Goal: Task Accomplishment & Management: Manage account settings

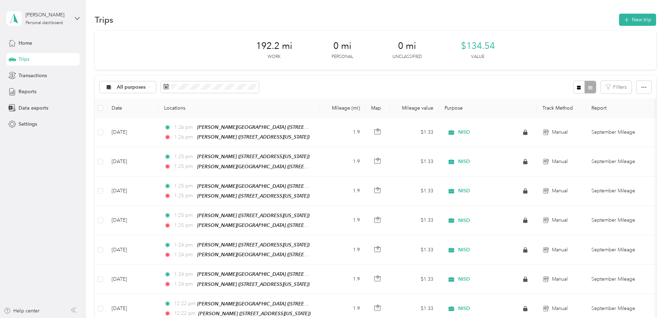
click at [619, 24] on button "New trip" at bounding box center [637, 20] width 37 height 12
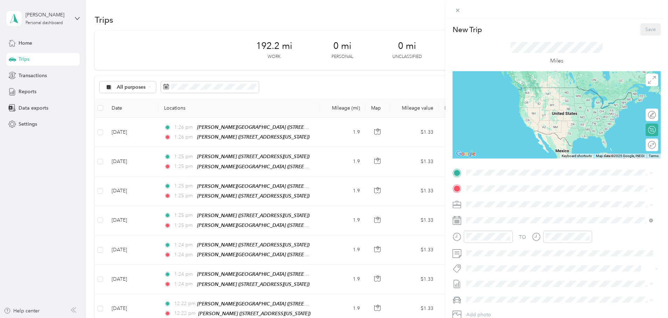
click at [534, 200] on div "TEAM [PERSON_NAME]" at bounding box center [514, 202] width 70 height 9
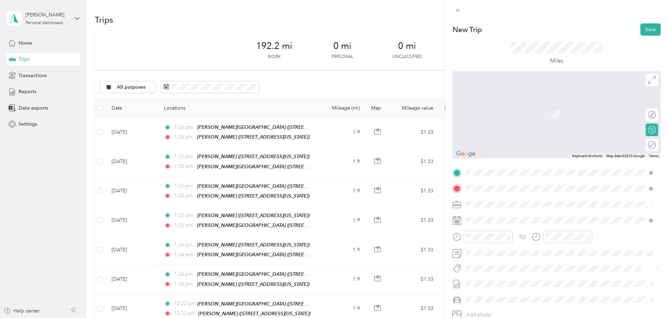
click at [532, 215] on strong "[PERSON_NAME][GEOGRAPHIC_DATA]" at bounding box center [549, 218] width 93 height 6
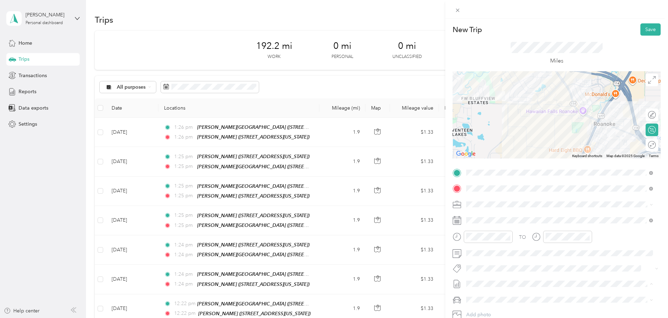
click at [510, 302] on li "October Mileage Draft" at bounding box center [560, 307] width 192 height 11
click at [647, 34] on button "Save" at bounding box center [650, 29] width 20 height 12
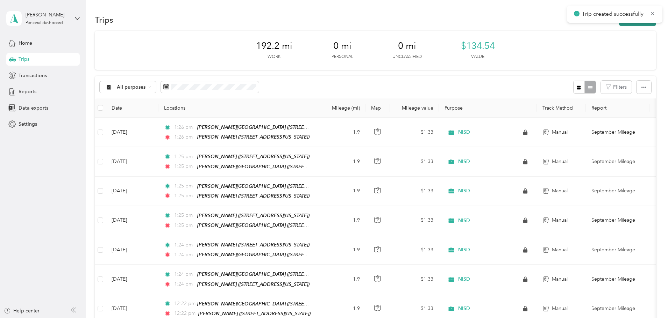
click at [619, 25] on button "New trip" at bounding box center [637, 20] width 37 height 12
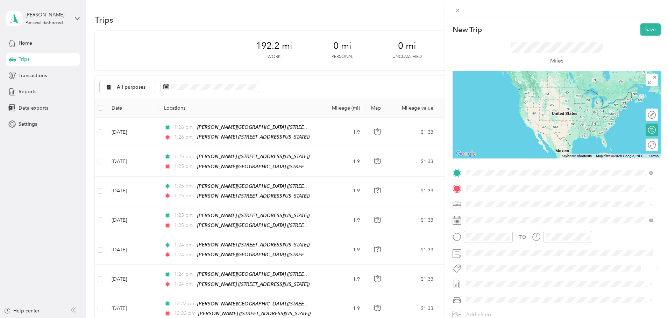
click at [539, 199] on strong "[PERSON_NAME][GEOGRAPHIC_DATA]" at bounding box center [549, 202] width 93 height 6
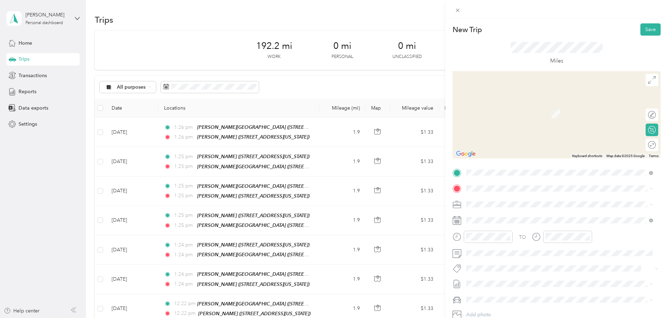
click at [533, 212] on div "TEAM [PERSON_NAME] [STREET_ADDRESS][US_STATE]" at bounding box center [559, 220] width 182 height 20
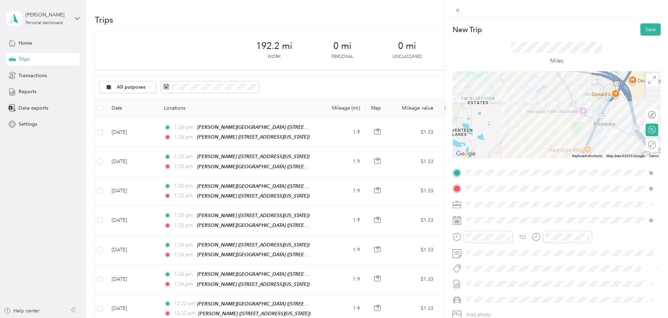
click at [521, 306] on span "October Mileage Draft" at bounding box center [559, 307] width 182 height 6
click at [646, 32] on button "Save" at bounding box center [650, 29] width 20 height 12
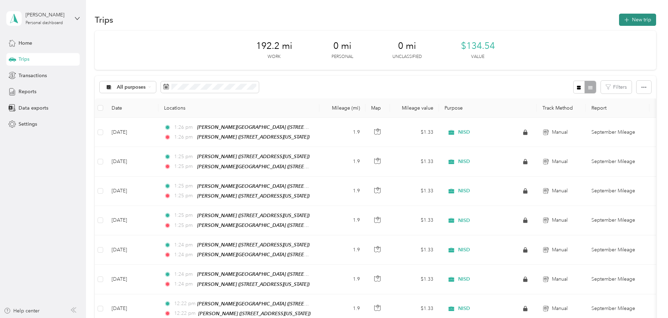
click at [619, 24] on button "New trip" at bounding box center [637, 20] width 37 height 12
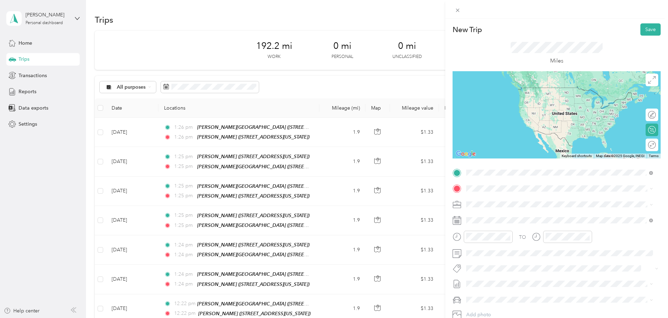
click at [518, 207] on div "TEAM NHS [STREET_ADDRESS][PERSON_NAME][US_STATE]" at bounding box center [533, 206] width 109 height 17
click at [549, 201] on div "TEAM [PERSON_NAME]" at bounding box center [514, 202] width 70 height 9
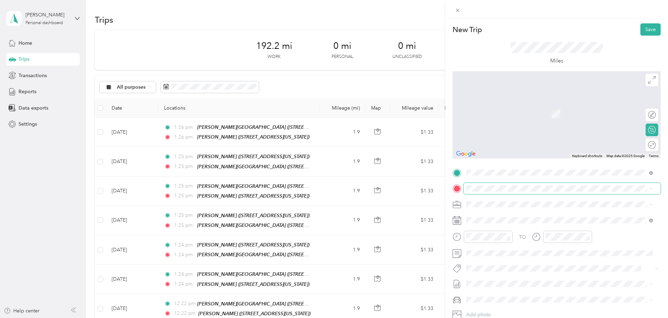
click at [549, 192] on span at bounding box center [562, 188] width 197 height 11
click at [537, 220] on div "TEAM NHS [STREET_ADDRESS][PERSON_NAME][US_STATE]" at bounding box center [533, 221] width 109 height 17
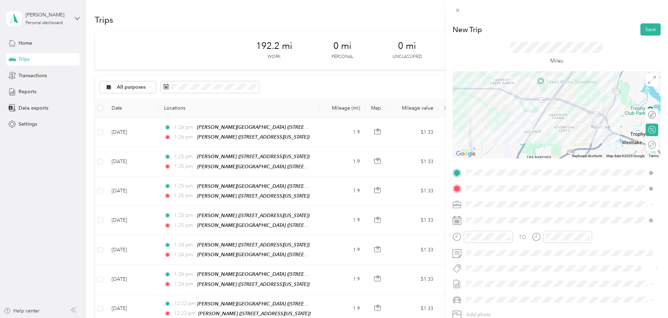
click at [521, 305] on span "October Mileage Draft" at bounding box center [559, 307] width 182 height 6
click at [645, 30] on button "Save" at bounding box center [650, 29] width 20 height 12
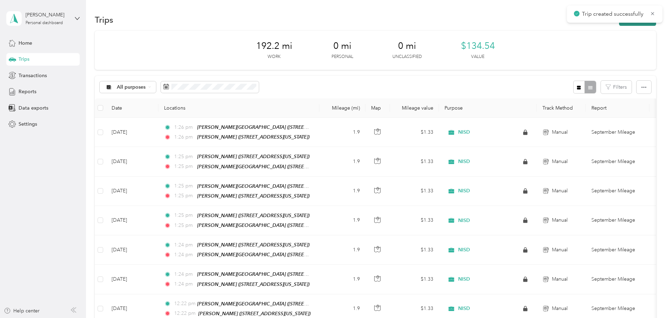
click at [619, 23] on button "New trip" at bounding box center [637, 20] width 37 height 12
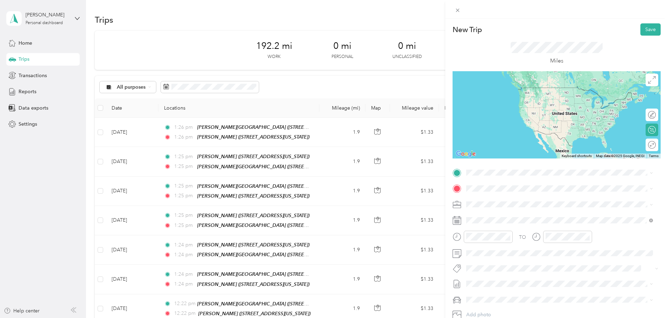
drag, startPoint x: 520, startPoint y: 200, endPoint x: 514, endPoint y: 192, distance: 10.4
click at [520, 201] on div "TEAM NHS" at bounding box center [533, 199] width 109 height 9
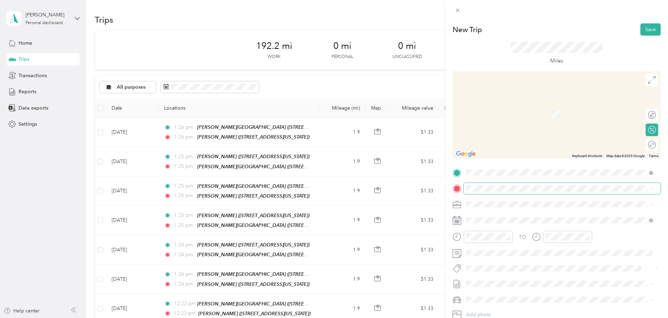
click at [512, 185] on span at bounding box center [562, 188] width 197 height 11
click at [521, 217] on div "TEAM [PERSON_NAME]" at bounding box center [514, 217] width 70 height 9
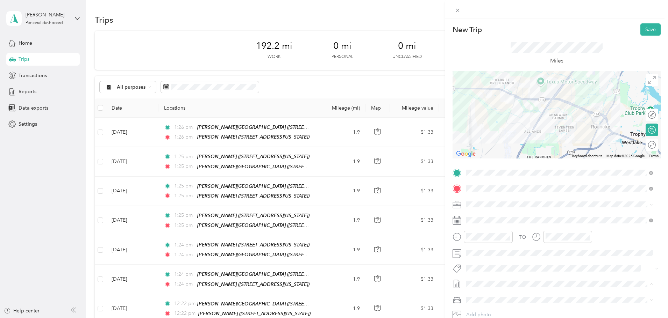
click at [515, 310] on li "October Mileage Draft" at bounding box center [560, 307] width 192 height 11
click at [647, 34] on button "Save" at bounding box center [650, 29] width 20 height 12
